Goal: Find specific page/section: Find specific page/section

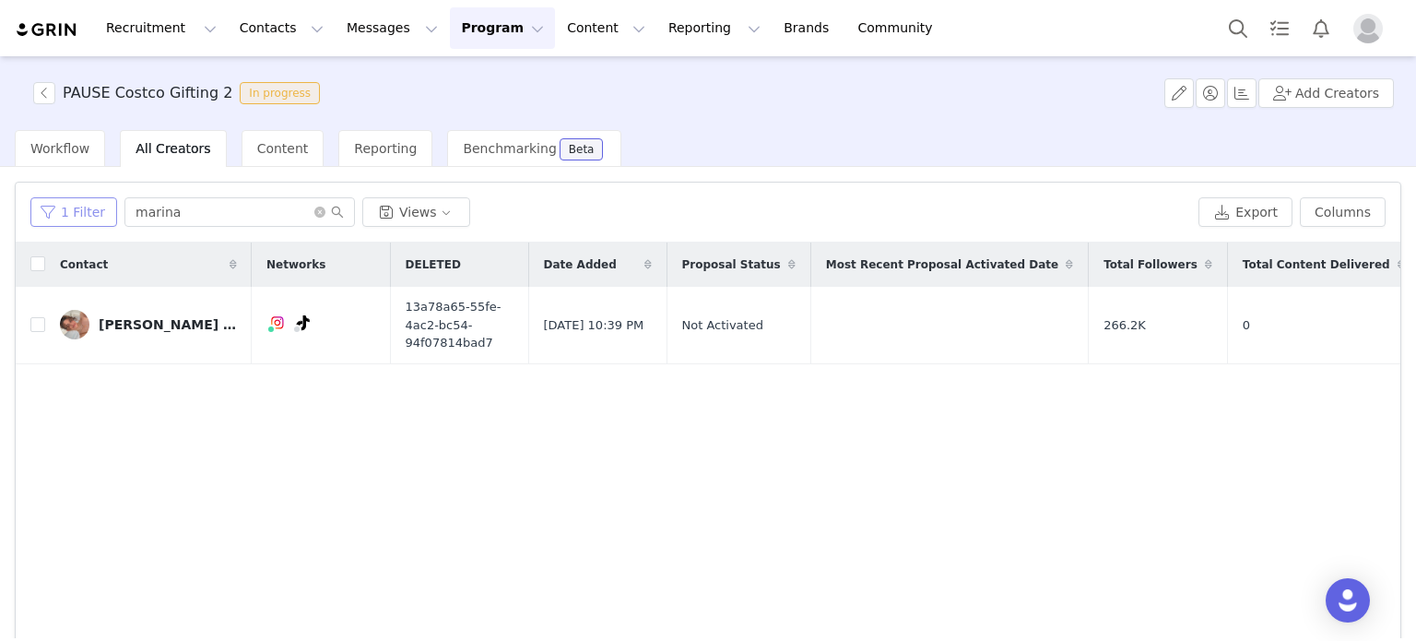
click at [45, 215] on button "1 Filter" at bounding box center [73, 212] width 87 height 30
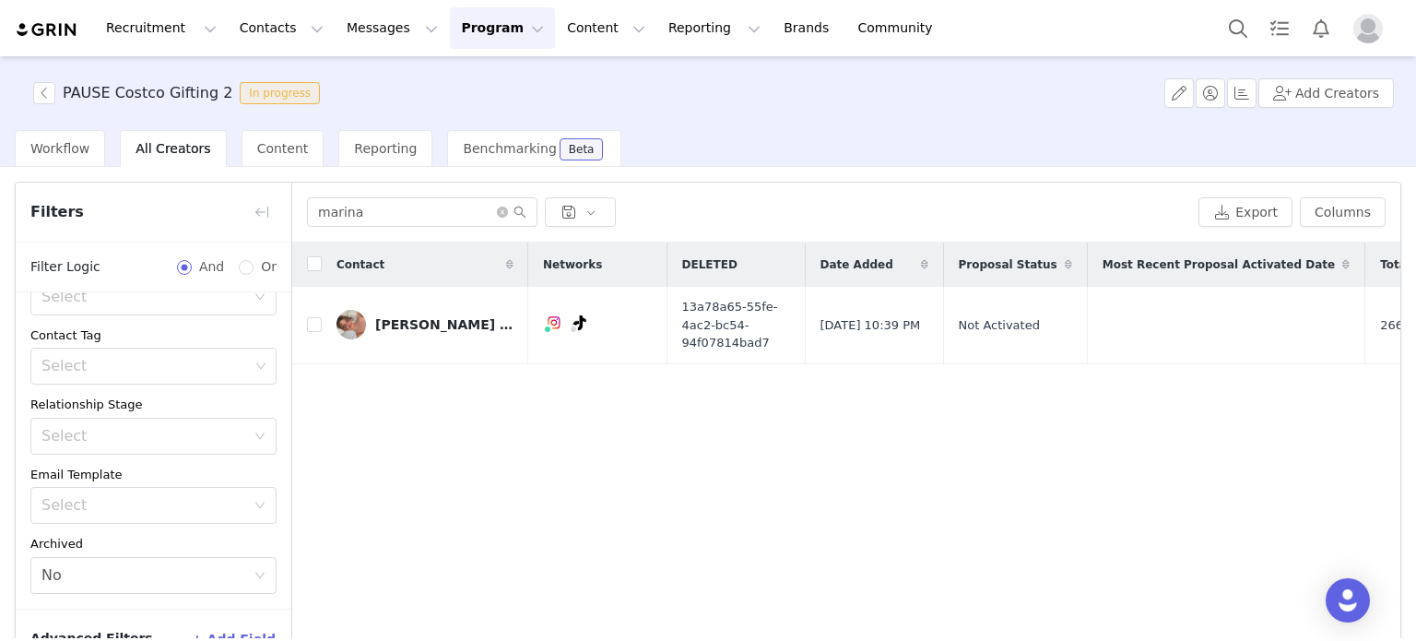
scroll to position [111, 0]
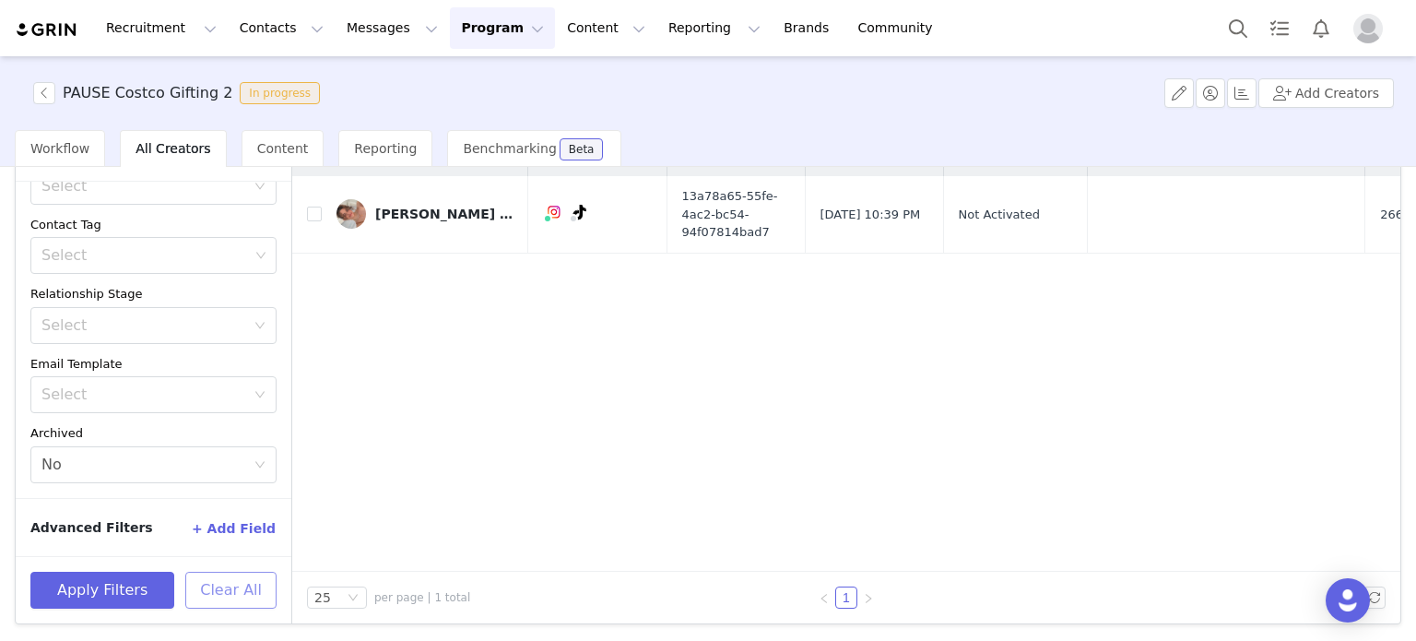
click at [232, 599] on button "Clear All" at bounding box center [230, 590] width 91 height 37
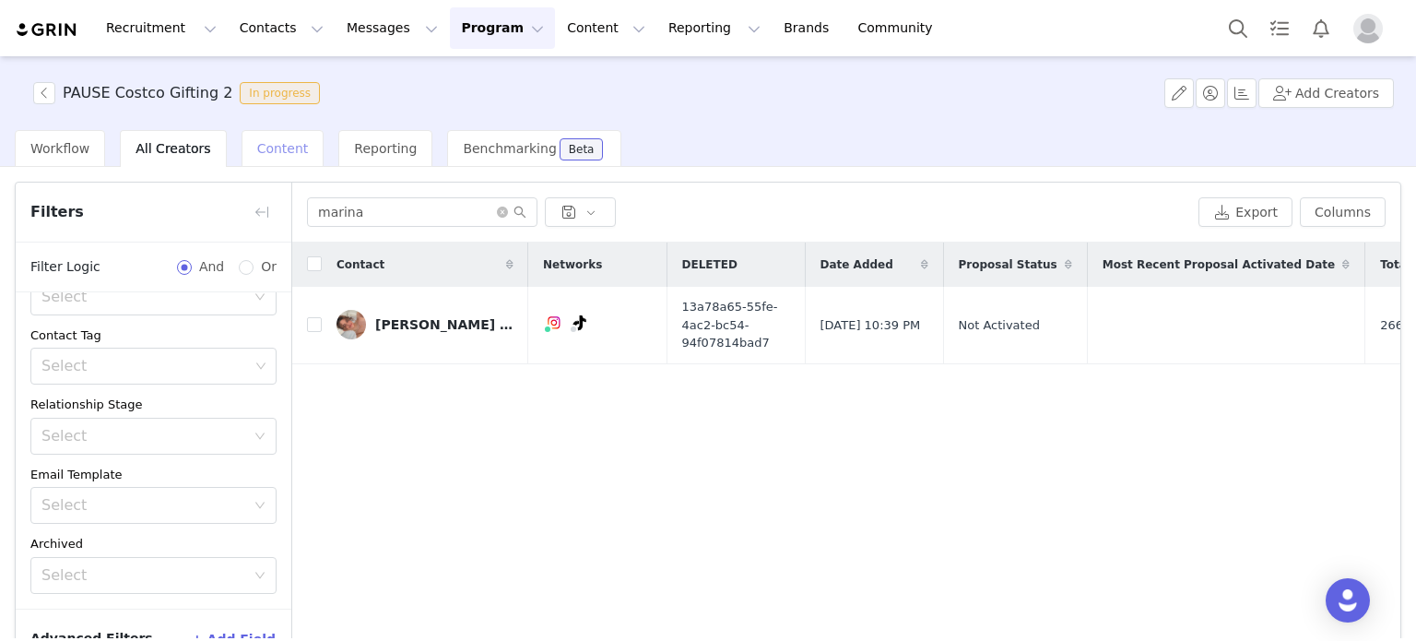
click at [273, 158] on div "Content" at bounding box center [283, 148] width 83 height 37
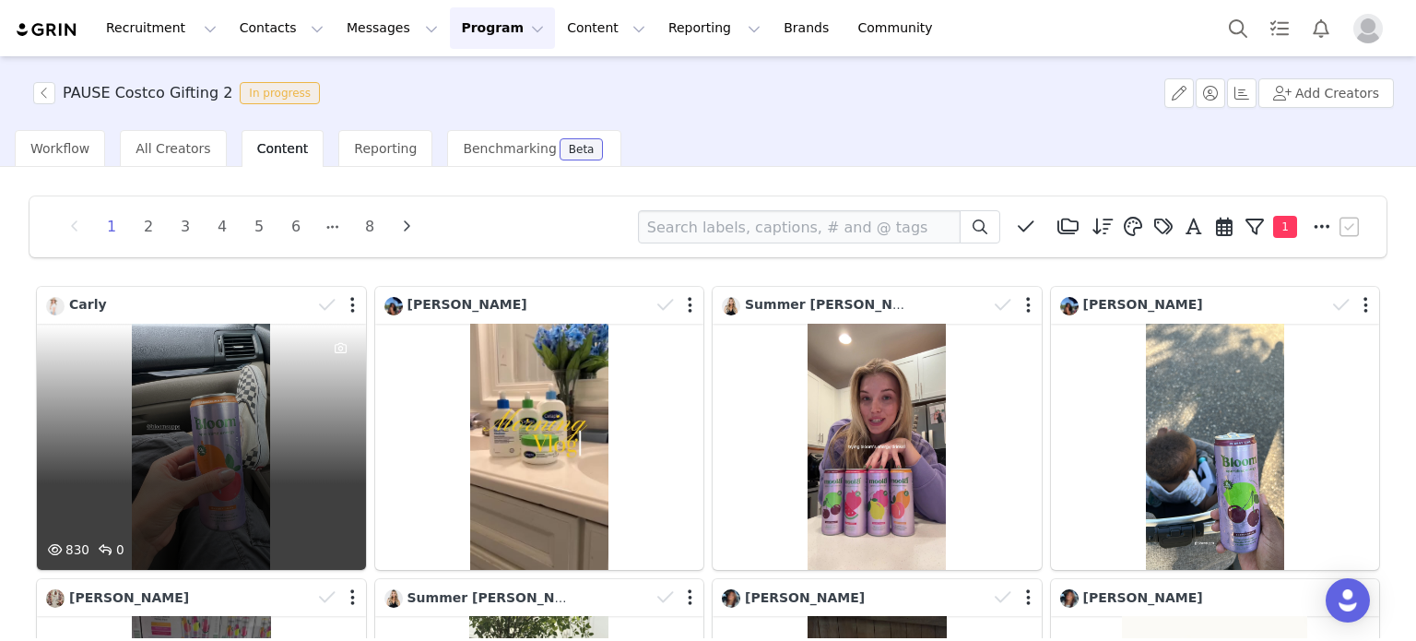
click at [210, 382] on div "830 0" at bounding box center [201, 447] width 329 height 246
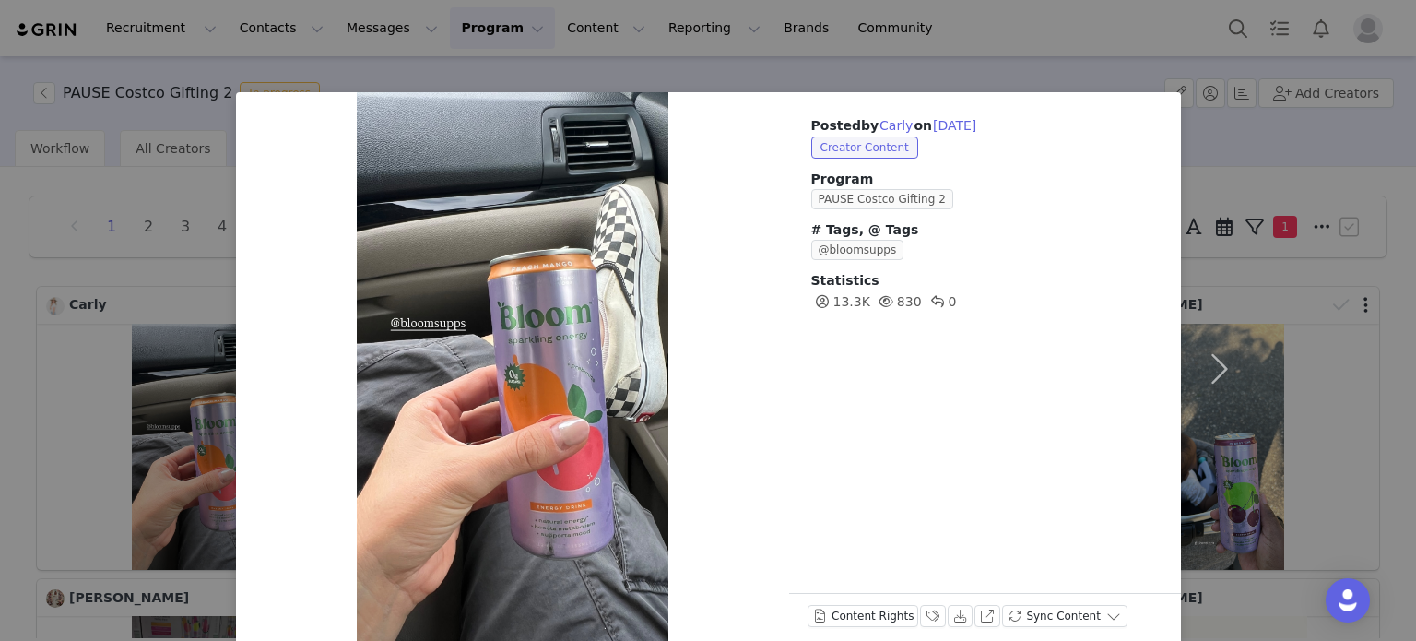
click at [944, 66] on div "Posted by [PERSON_NAME] on [DATE] Creator Content Program PAUSE Costco Gifting …" at bounding box center [708, 320] width 1416 height 641
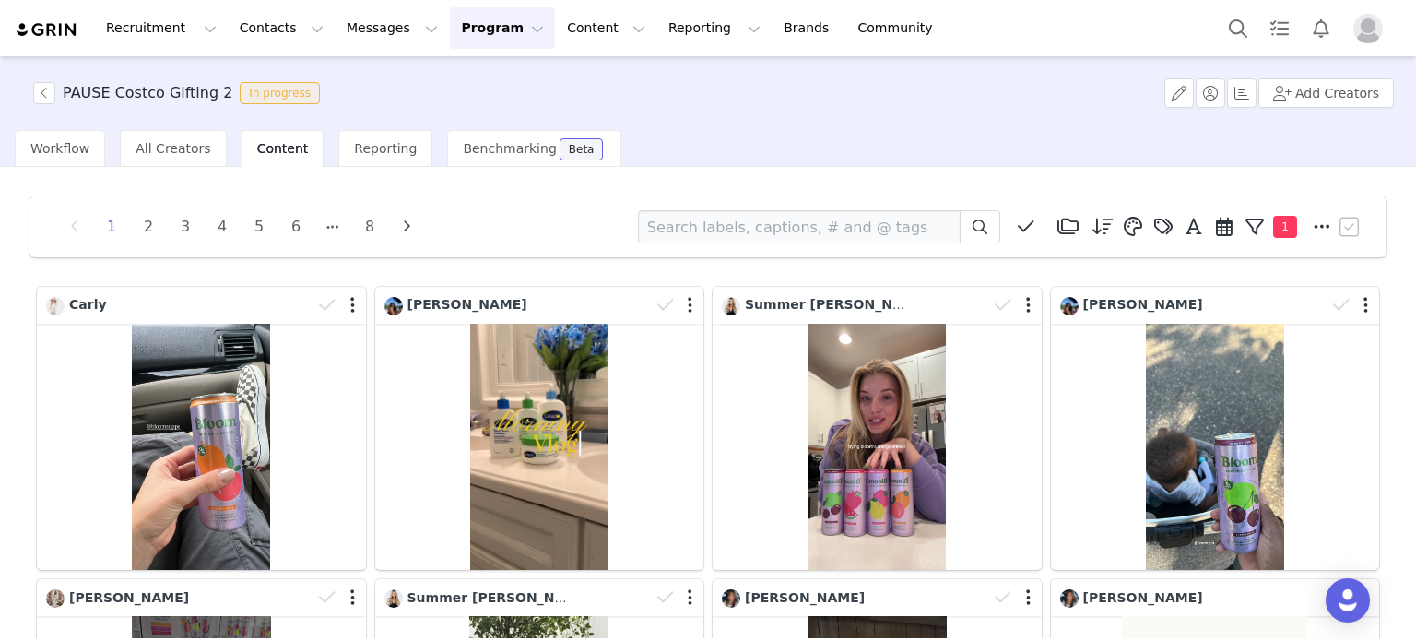
click at [121, 96] on h3 "PAUSE Costco Gifting 2" at bounding box center [148, 93] width 170 height 22
click at [56, 17] on div "Recruitment Recruitment Creator Search Curated Lists Landing Pages Web Extensio…" at bounding box center [483, 27] width 937 height 41
click at [52, 29] on img at bounding box center [47, 30] width 65 height 18
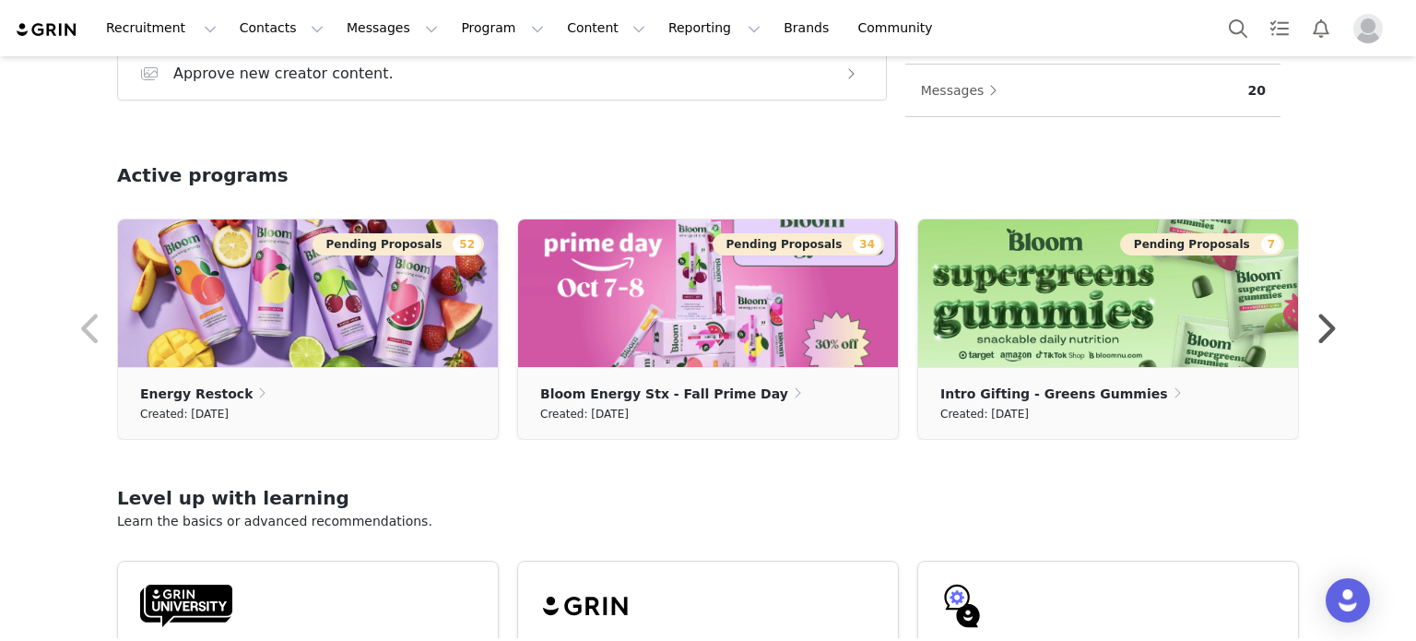
scroll to position [485, 0]
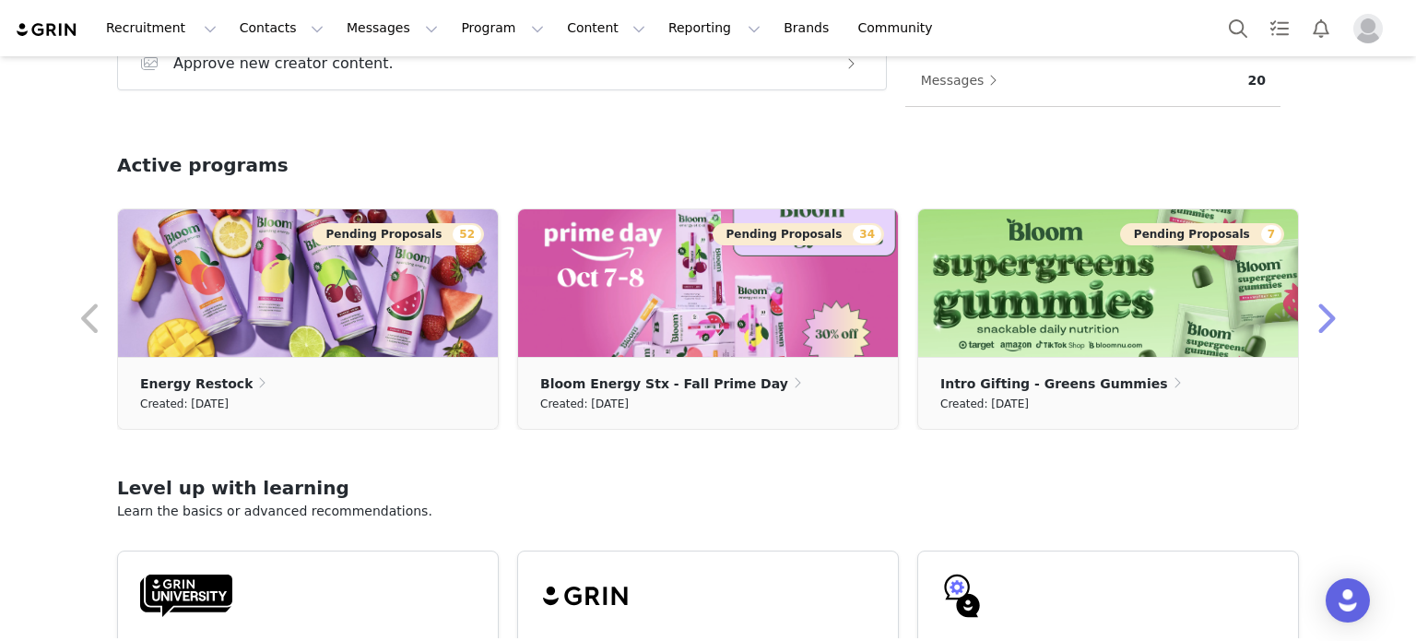
click at [1320, 307] on button "button" at bounding box center [1325, 319] width 37 height 44
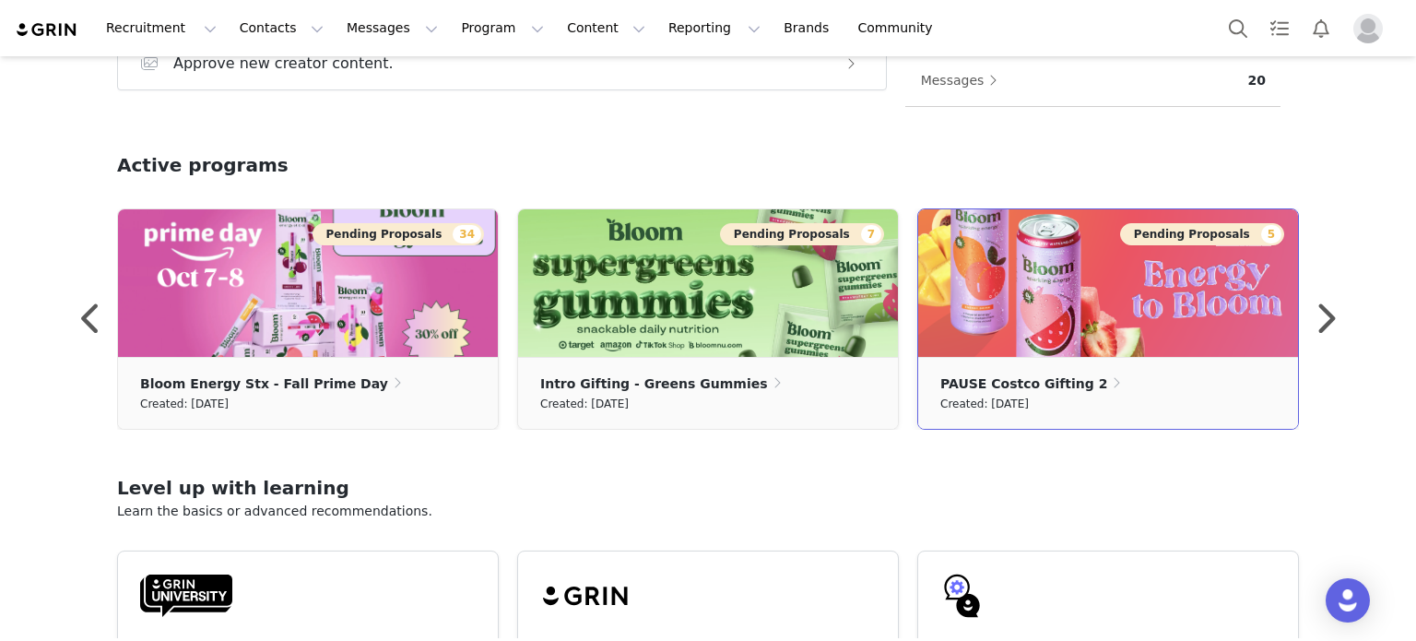
click at [1100, 331] on img at bounding box center [1108, 283] width 380 height 148
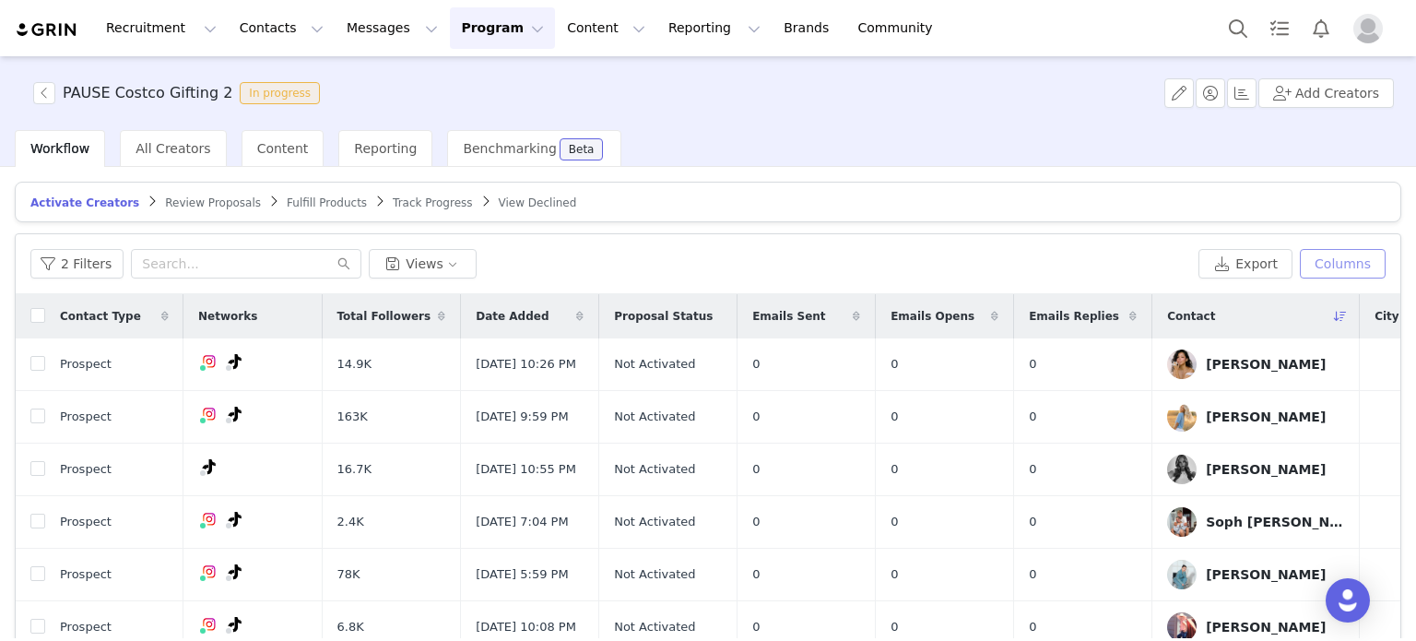
click at [1334, 268] on button "Columns" at bounding box center [1343, 264] width 86 height 30
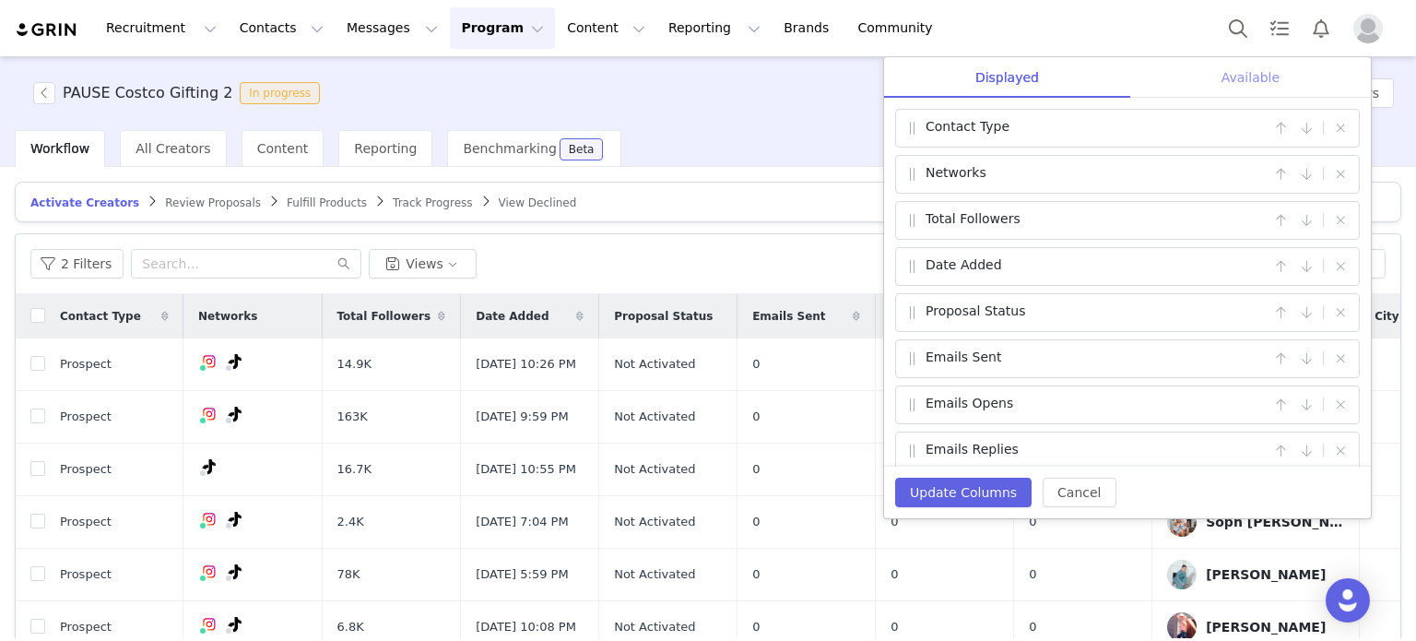
click at [1284, 71] on div "Available" at bounding box center [1250, 77] width 241 height 41
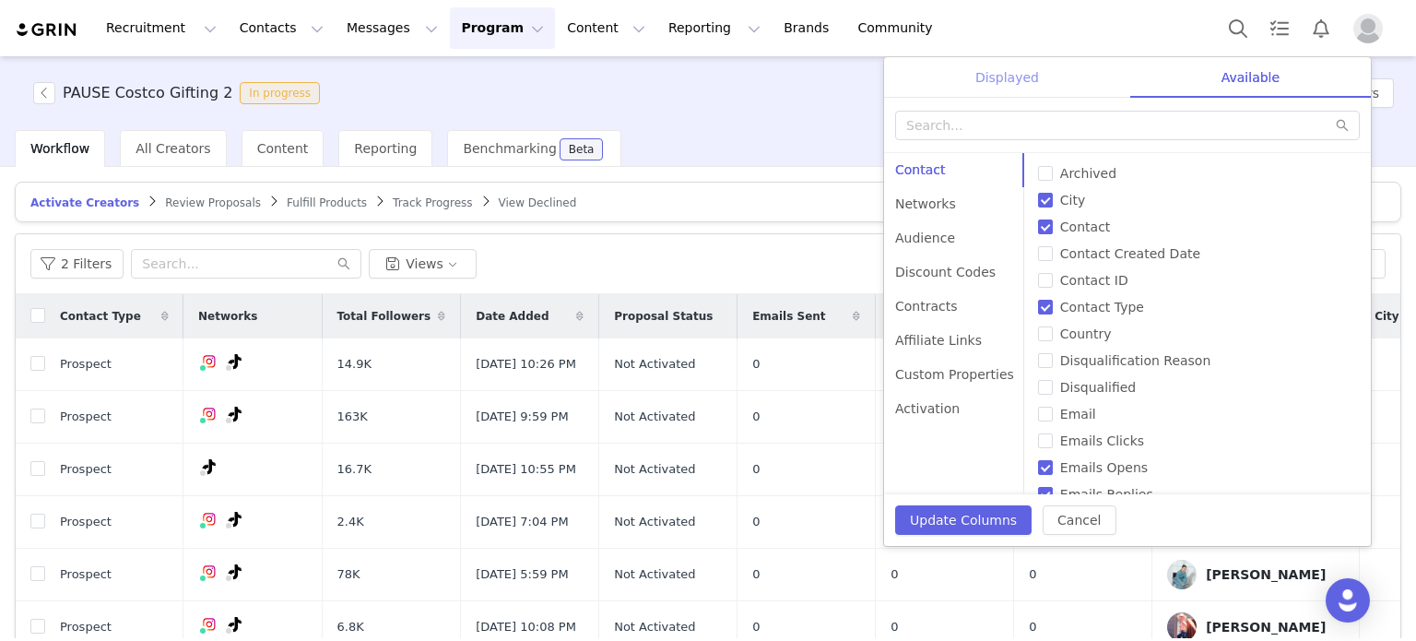
click at [1038, 71] on div "Displayed" at bounding box center [1007, 77] width 246 height 41
